Goal: Register for event/course: Sign up to attend an event or enroll in a course

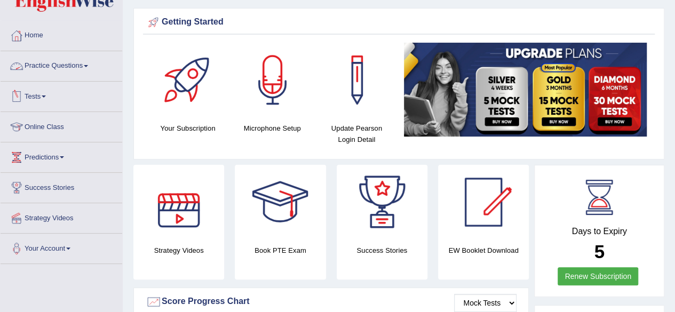
click at [94, 68] on link "Practice Questions" at bounding box center [62, 64] width 122 height 27
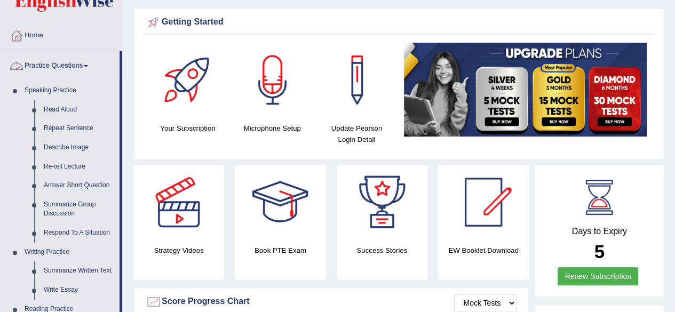
click at [87, 68] on link "Practice Questions" at bounding box center [60, 64] width 119 height 27
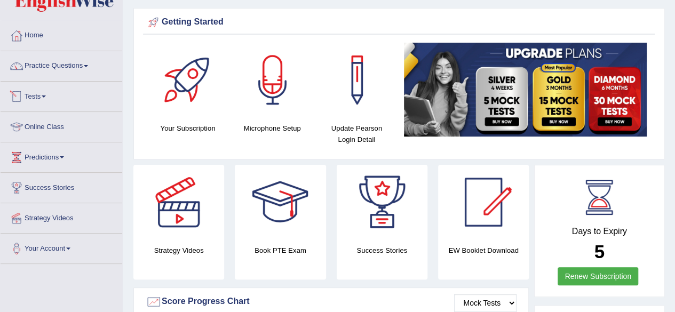
click at [51, 97] on link "Tests" at bounding box center [62, 95] width 122 height 27
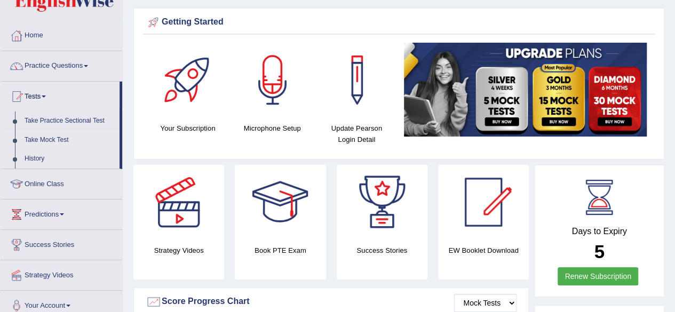
click at [47, 137] on link "Take Mock Test" at bounding box center [70, 140] width 100 height 19
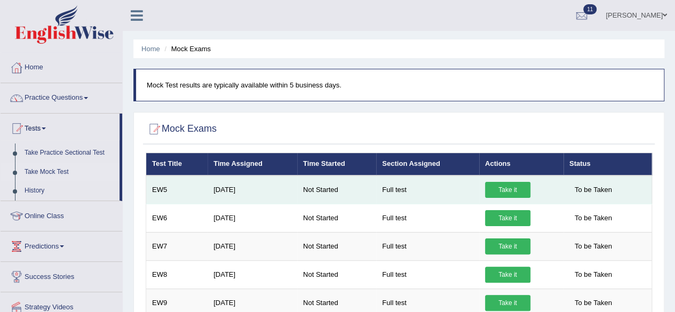
click at [511, 185] on link "Take it" at bounding box center [507, 190] width 45 height 16
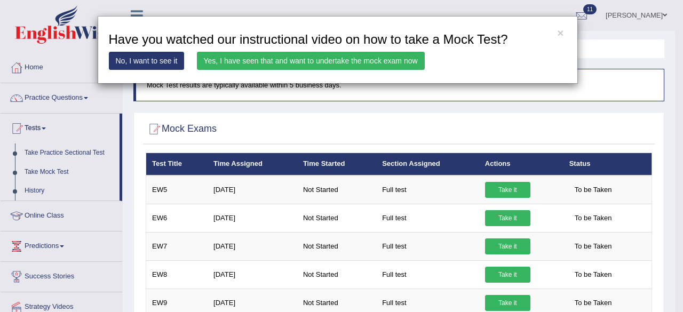
click at [367, 62] on link "Yes, I have seen that and want to undertake the mock exam now" at bounding box center [311, 61] width 228 height 18
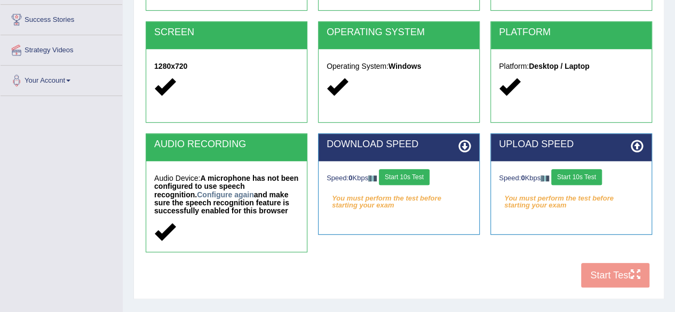
click at [420, 176] on button "Start 10s Test" at bounding box center [404, 177] width 51 height 16
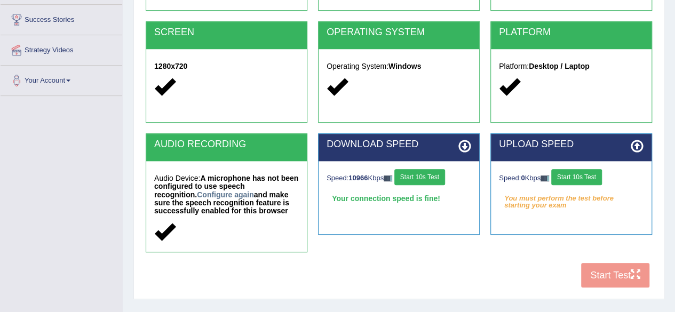
click at [579, 176] on button "Start 10s Test" at bounding box center [576, 177] width 51 height 16
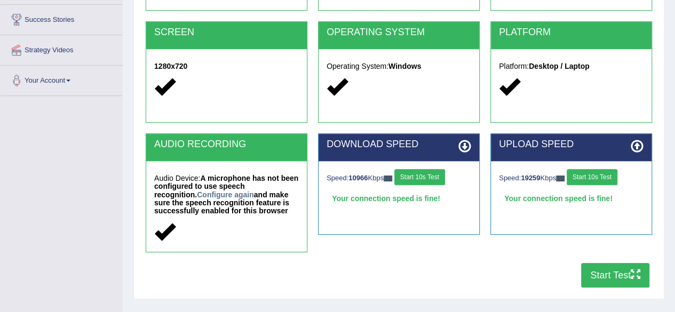
click at [604, 278] on button "Start Test" at bounding box center [615, 275] width 68 height 25
click at [600, 273] on button "Start Test" at bounding box center [615, 275] width 68 height 25
click at [597, 272] on button "Start Test" at bounding box center [615, 275] width 68 height 25
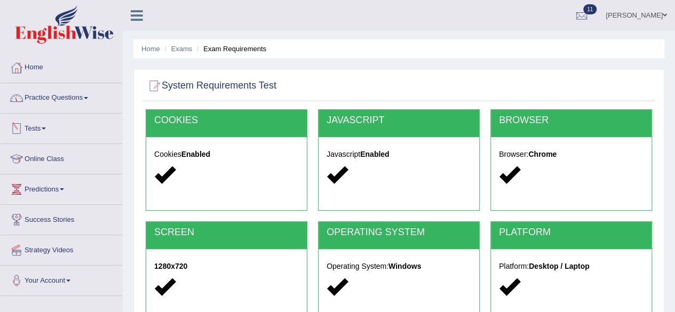
click at [46, 128] on span at bounding box center [44, 129] width 4 height 2
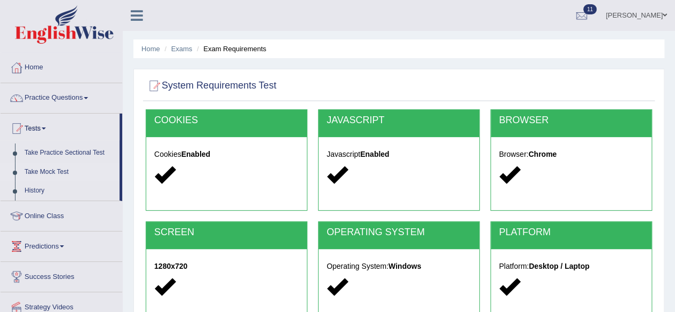
click at [40, 172] on link "Take Mock Test" at bounding box center [70, 172] width 100 height 19
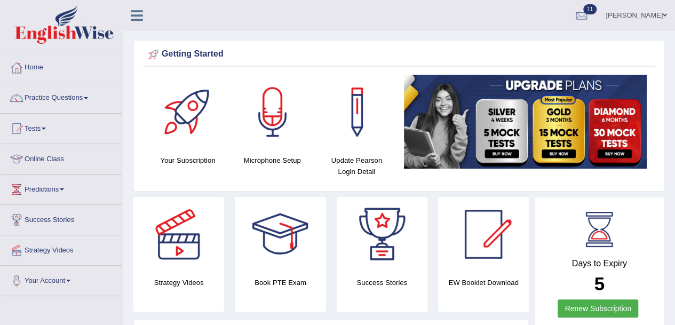
click at [530, 45] on div "Getting Started Your Subscription Microphone Setup Update [PERSON_NAME] Login D…" at bounding box center [398, 116] width 531 height 152
click at [46, 128] on span at bounding box center [44, 129] width 4 height 2
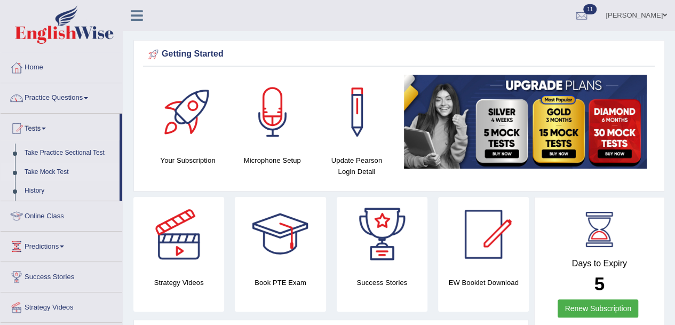
click at [53, 173] on link "Take Mock Test" at bounding box center [70, 172] width 100 height 19
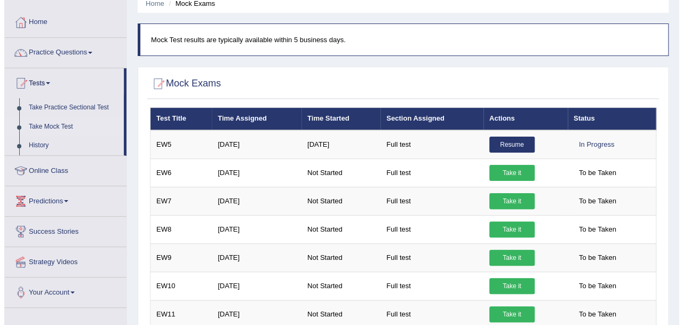
scroll to position [46, 0]
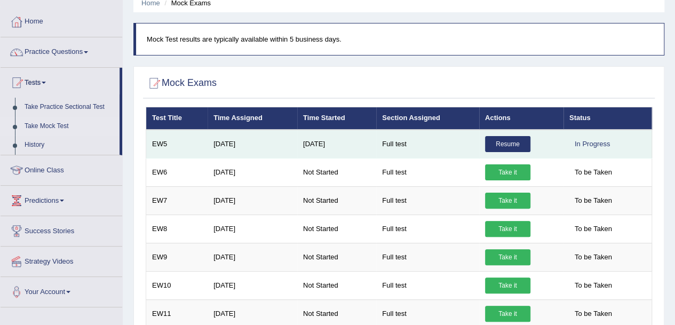
click at [505, 143] on link "Resume" at bounding box center [507, 144] width 45 height 16
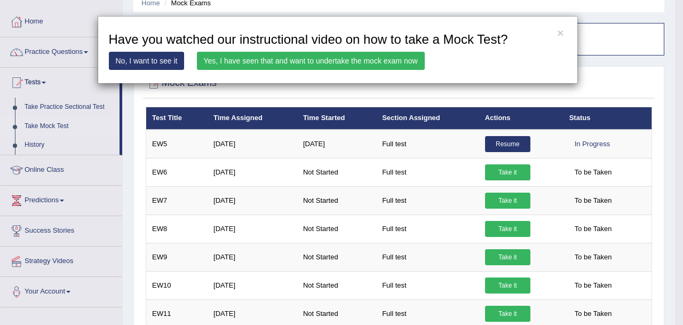
click at [351, 67] on link "Yes, I have seen that and want to undertake the mock exam now" at bounding box center [311, 61] width 228 height 18
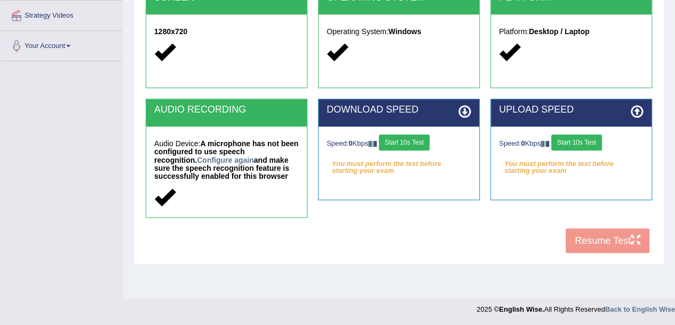
click at [424, 138] on button "Start 10s Test" at bounding box center [404, 143] width 51 height 16
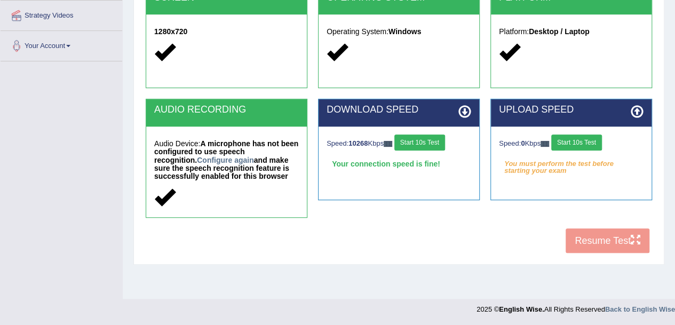
click at [578, 144] on button "Start 10s Test" at bounding box center [576, 143] width 51 height 16
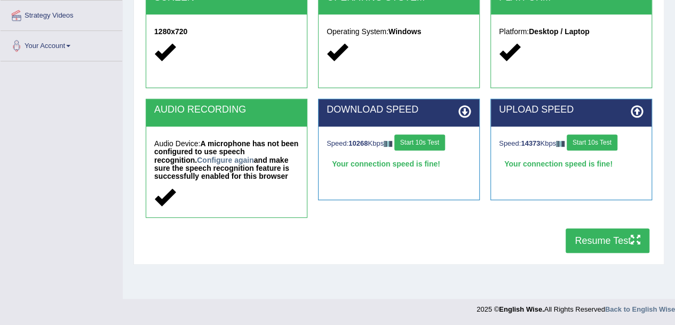
click at [594, 240] on button "Resume Test" at bounding box center [608, 240] width 84 height 25
click at [598, 238] on button "Resume Test" at bounding box center [608, 240] width 84 height 25
